Goal: Task Accomplishment & Management: Complete application form

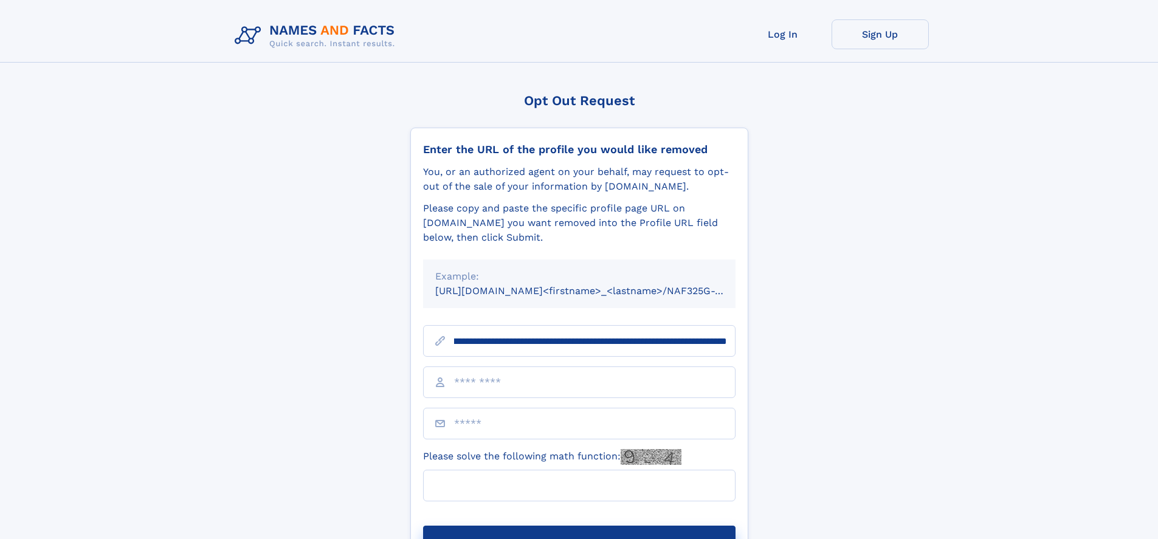
scroll to position [0, 131]
type input "**********"
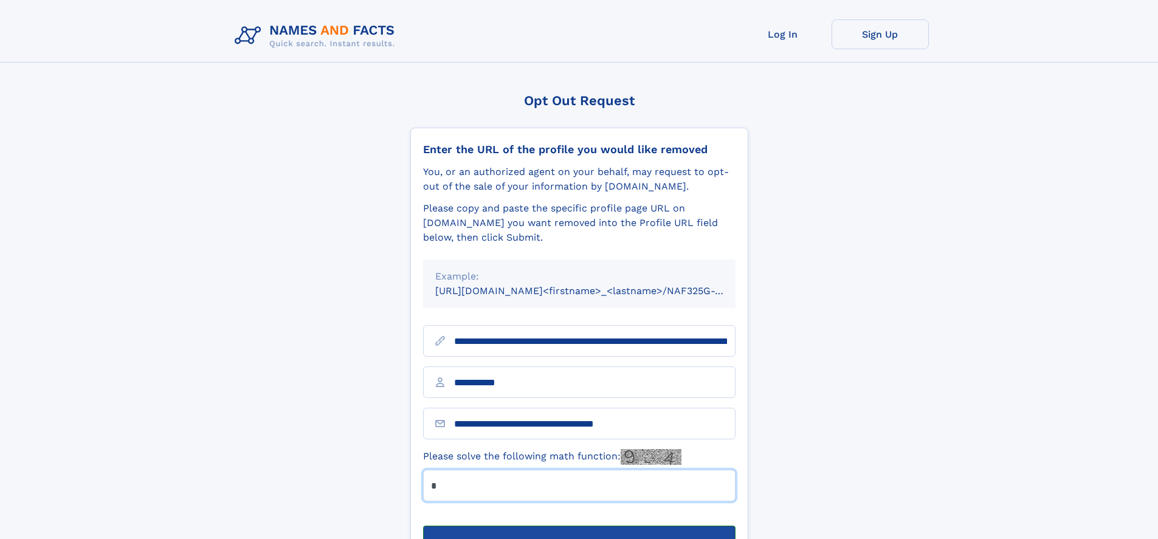
type input "*"
click at [579, 526] on button "Submit Opt Out Request" at bounding box center [579, 545] width 313 height 39
